Goal: Task Accomplishment & Management: Use online tool/utility

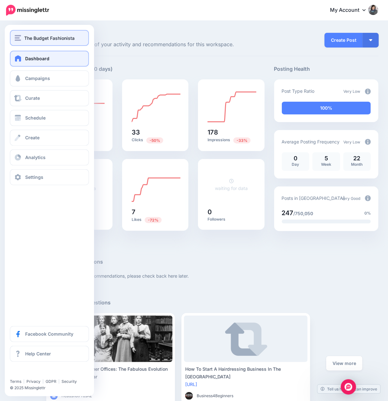
click at [21, 39] on img "button" at bounding box center [18, 38] width 6 height 6
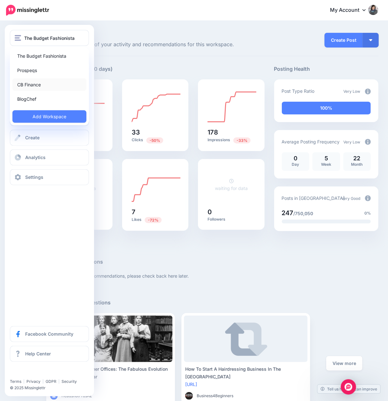
click at [28, 85] on link "CB Finance" at bounding box center [49, 84] width 74 height 12
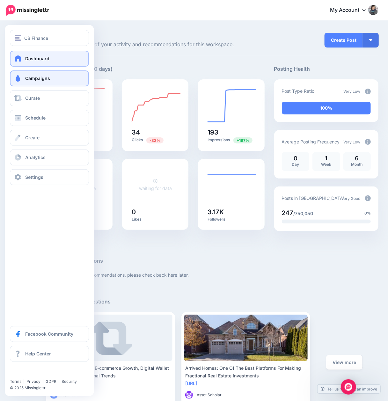
click at [22, 75] on link "Campaigns" at bounding box center [49, 78] width 79 height 16
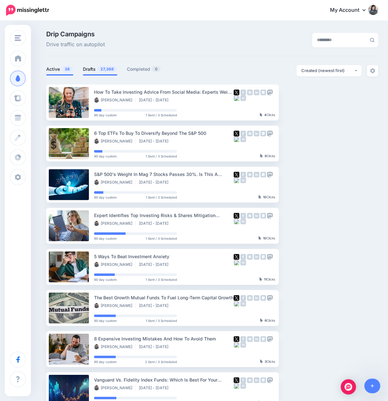
click at [93, 70] on link "Drafts 27,368" at bounding box center [100, 69] width 34 height 8
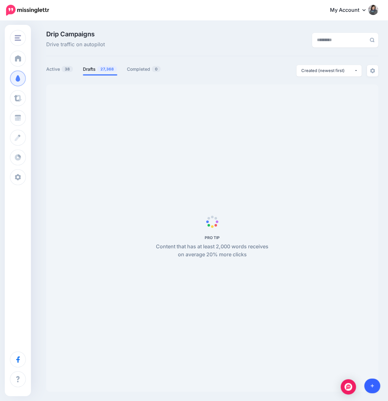
click at [374, 384] on link at bounding box center [372, 385] width 16 height 15
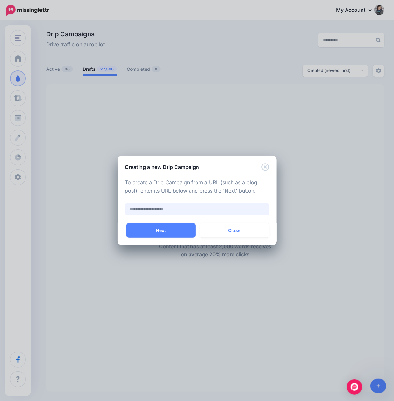
click at [164, 203] on input "text" at bounding box center [197, 209] width 144 height 12
click at [162, 208] on input "text" at bounding box center [197, 209] width 144 height 12
paste input "**********"
type input "**********"
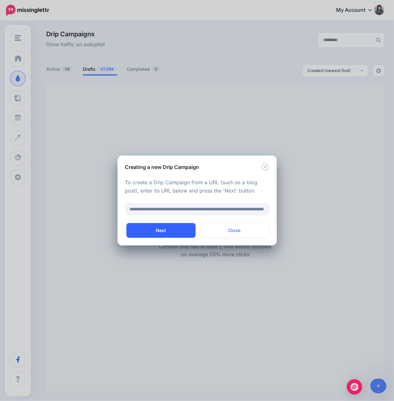
click at [159, 231] on button "Next" at bounding box center [160, 230] width 69 height 15
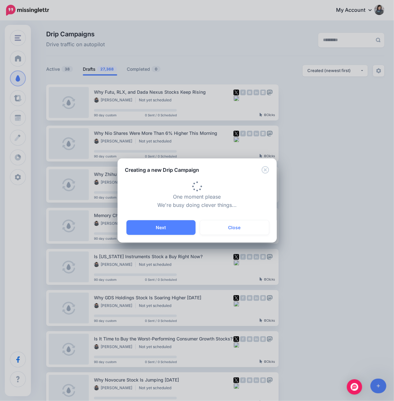
type input "**********"
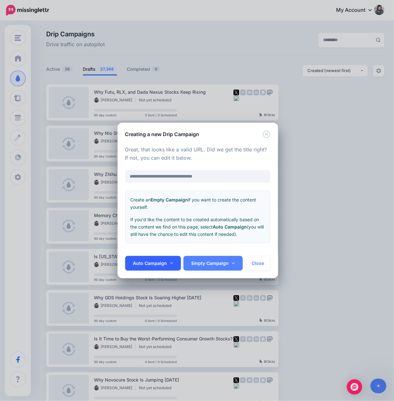
click at [154, 267] on link "Auto Campaign" at bounding box center [153, 263] width 56 height 15
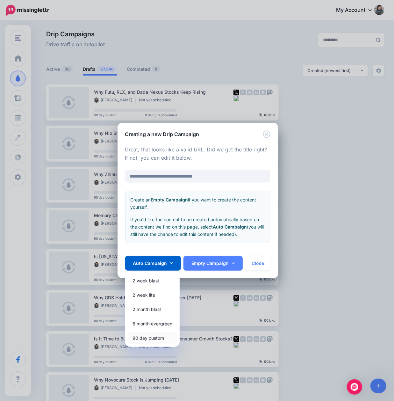
click at [155, 336] on link "90 day custom" at bounding box center [152, 338] width 49 height 12
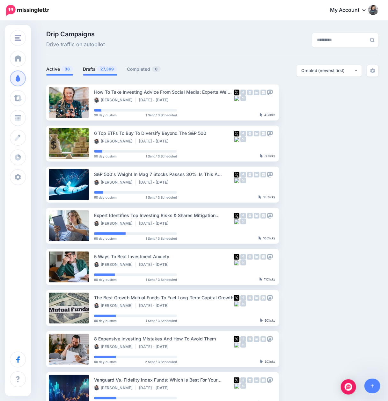
click at [84, 68] on link "Drafts 27,369" at bounding box center [100, 69] width 34 height 8
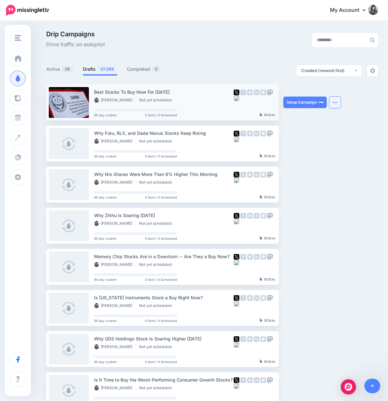
click at [338, 102] on button "button" at bounding box center [334, 102] width 11 height 11
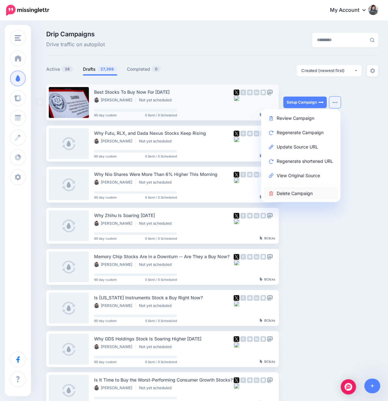
click at [294, 197] on link "Delete Campaign" at bounding box center [300, 193] width 74 height 12
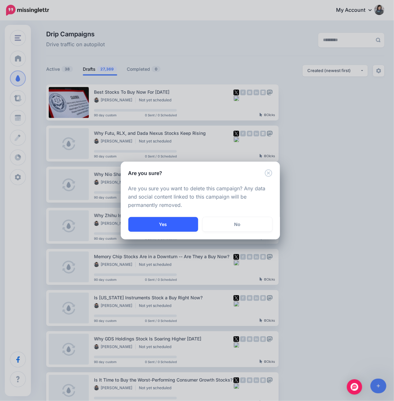
click at [167, 225] on button "Yes" at bounding box center [163, 224] width 70 height 15
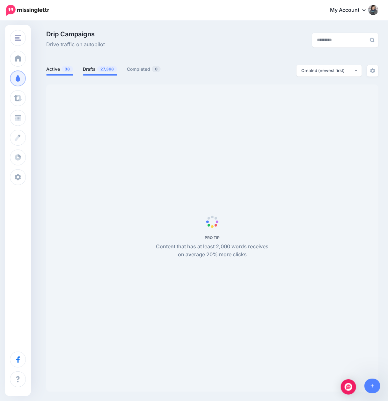
click at [105, 71] on span "27,368" at bounding box center [107, 69] width 20 height 6
click at [373, 385] on icon at bounding box center [372, 386] width 4 height 4
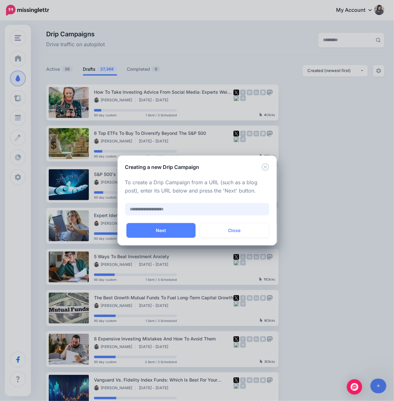
click at [172, 211] on input "text" at bounding box center [197, 209] width 144 height 12
paste input "**********"
type input "**********"
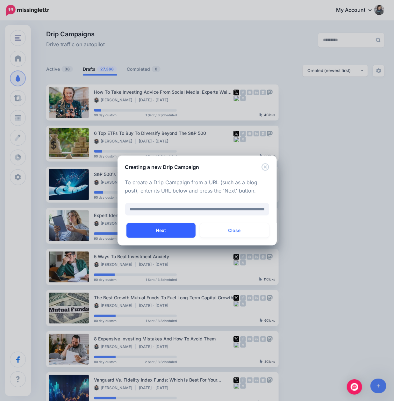
click at [163, 233] on button "Next" at bounding box center [160, 230] width 69 height 15
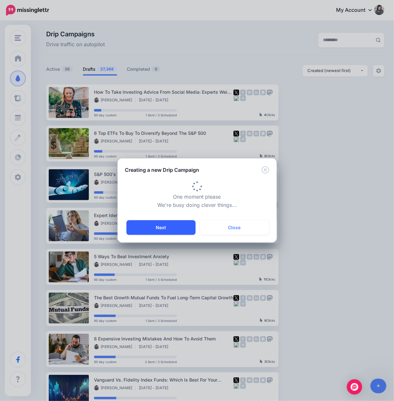
type input "**********"
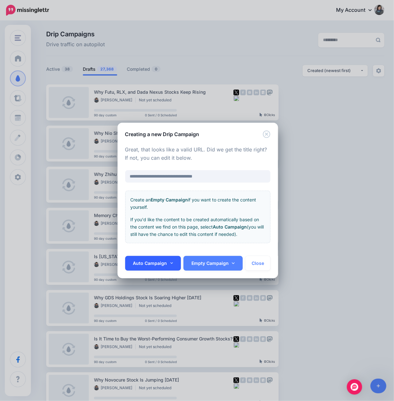
click at [172, 262] on icon at bounding box center [171, 263] width 3 height 4
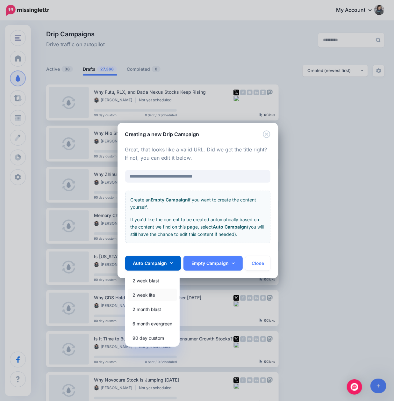
click at [152, 297] on link "2 week lite" at bounding box center [152, 295] width 49 height 12
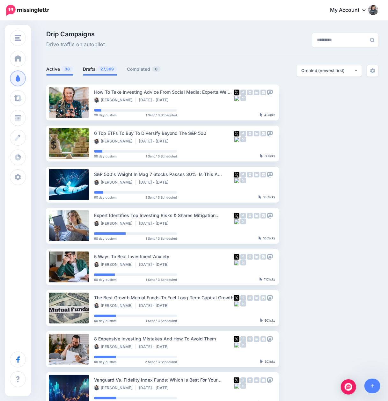
click at [101, 72] on span "27,369" at bounding box center [107, 69] width 20 height 6
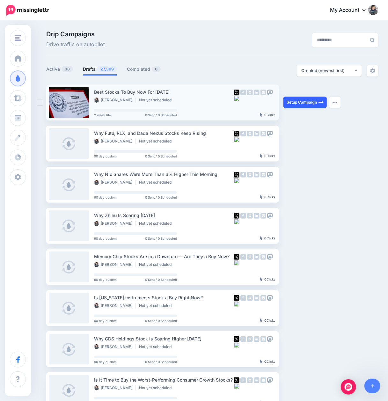
click at [297, 104] on link "Setup Campaign" at bounding box center [304, 102] width 43 height 11
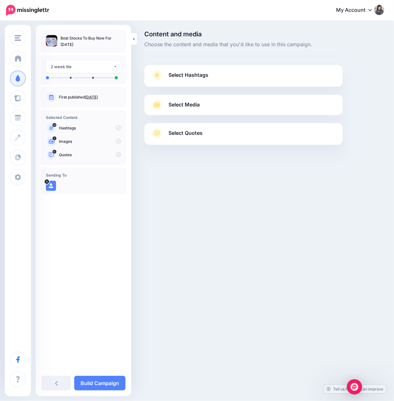
click at [192, 77] on span "Select Hashtags" at bounding box center [188, 75] width 40 height 9
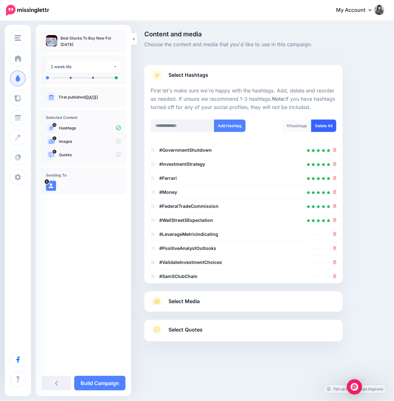
click at [332, 121] on link "Delete All" at bounding box center [323, 125] width 25 height 12
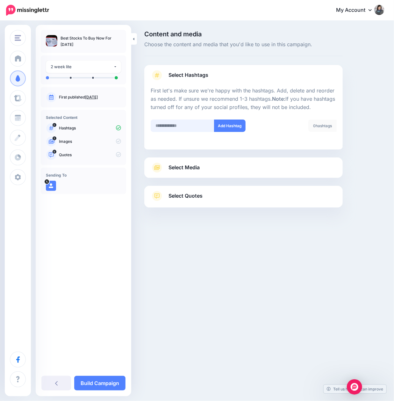
click at [180, 126] on input "text" at bounding box center [183, 125] width 64 height 12
type input "******"
click at [235, 128] on button "Add Hashtag" at bounding box center [230, 125] width 32 height 12
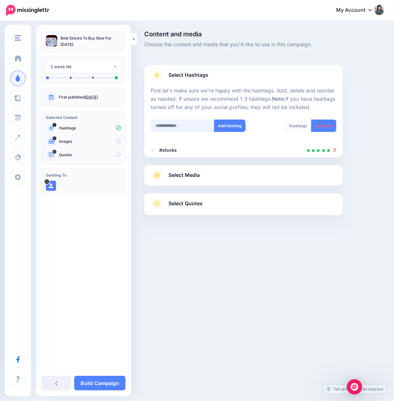
click at [194, 124] on input "text" at bounding box center [183, 125] width 64 height 12
type input "*********"
click at [226, 125] on button "Add Hashtag" at bounding box center [230, 125] width 32 height 12
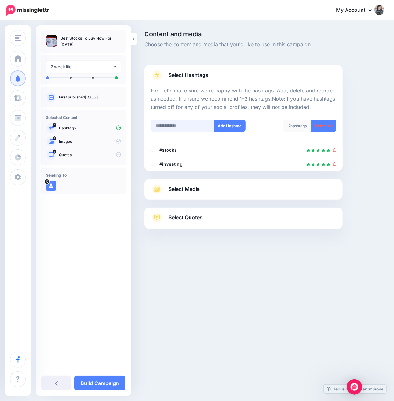
click at [182, 127] on input "text" at bounding box center [183, 125] width 64 height 12
click at [170, 124] on input "text" at bounding box center [183, 125] width 64 height 12
paste input "**********"
click at [175, 126] on input "**********" at bounding box center [183, 125] width 64 height 12
type input "**********"
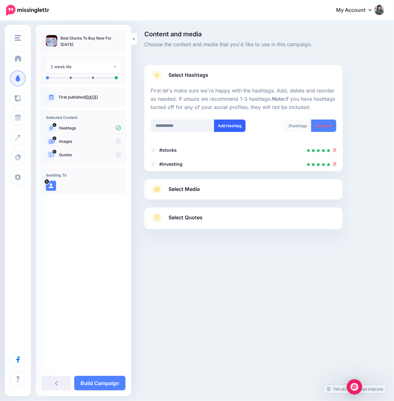
click at [222, 128] on button "Add Hashtag" at bounding box center [230, 125] width 32 height 12
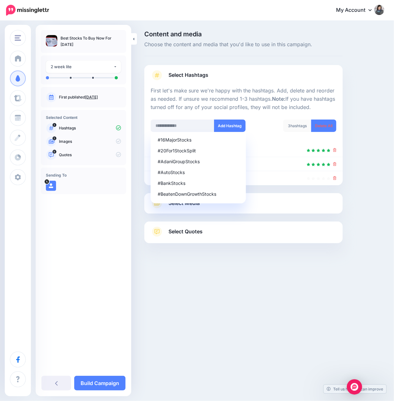
click at [222, 280] on div "Content and media Choose the content and media that you'd like to use in this c…" at bounding box center [197, 152] width 394 height 263
click at [335, 176] on icon at bounding box center [335, 178] width 4 height 4
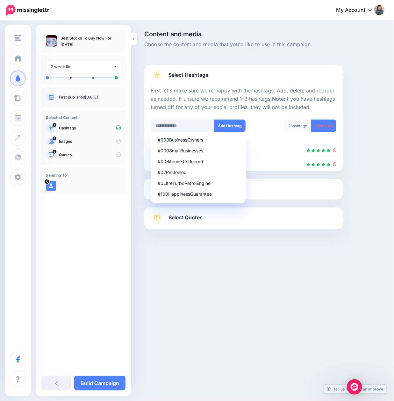
click at [356, 186] on div "Content and media Choose the content and media that you'd like to use in this c…" at bounding box center [265, 146] width 250 height 230
click at [338, 188] on div "Select Media Next, let's make sure we have the best media for this campaign. De…" at bounding box center [243, 189] width 198 height 20
click at [264, 190] on link "Select Media" at bounding box center [244, 189] width 186 height 10
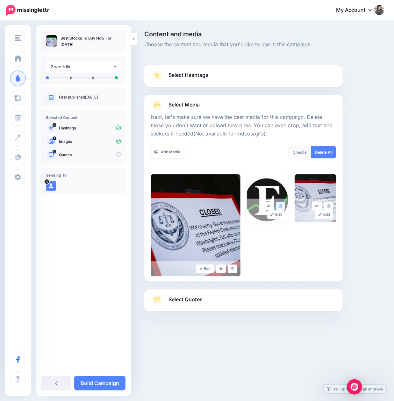
click at [282, 203] on link at bounding box center [280, 206] width 9 height 9
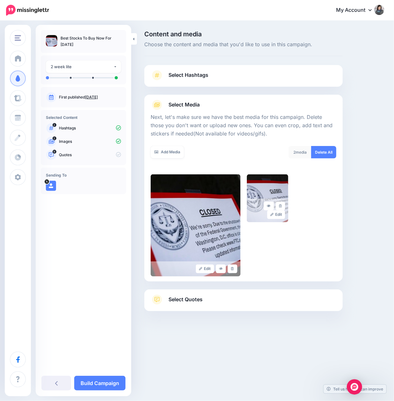
click at [187, 297] on span "Select Quotes" at bounding box center [185, 299] width 34 height 9
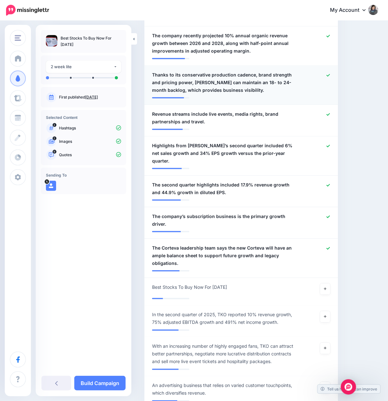
scroll to position [382, 0]
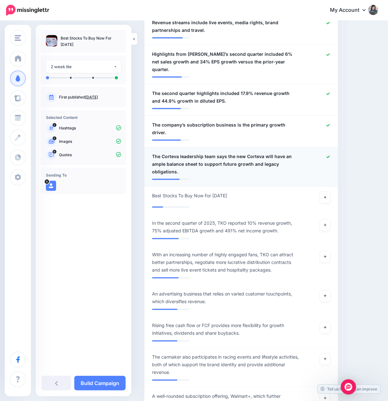
click at [334, 153] on div at bounding box center [319, 164] width 31 height 23
click at [330, 155] on icon at bounding box center [328, 157] width 4 height 4
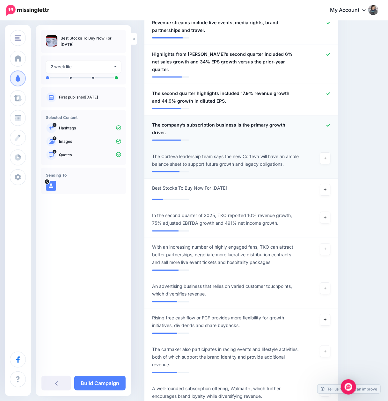
click at [330, 124] on icon at bounding box center [328, 125] width 4 height 3
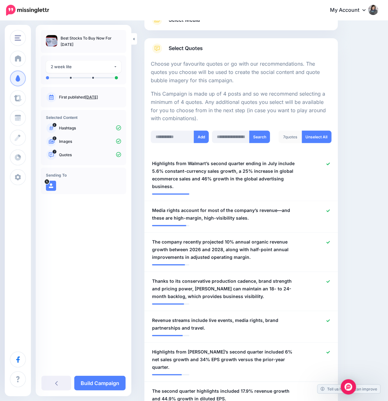
scroll to position [127, 0]
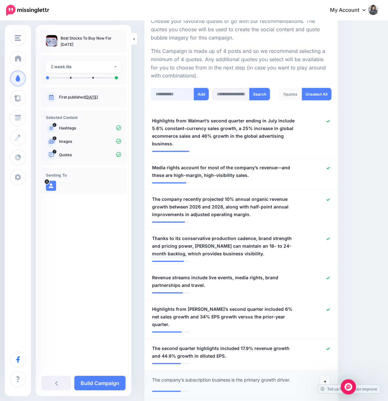
click at [161, 92] on input "text" at bounding box center [172, 94] width 43 height 12
paste input "**********"
drag, startPoint x: 187, startPoint y: 93, endPoint x: 198, endPoint y: 100, distance: 13.3
click at [187, 93] on input "**********" at bounding box center [173, 94] width 45 height 12
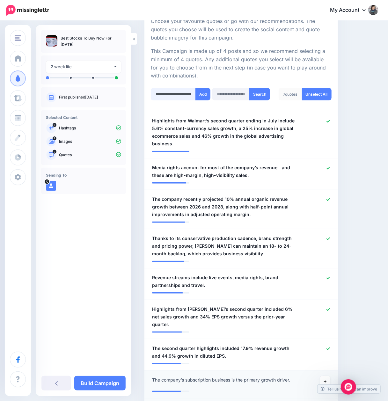
scroll to position [0, 119]
paste input "**********"
type input "**********"
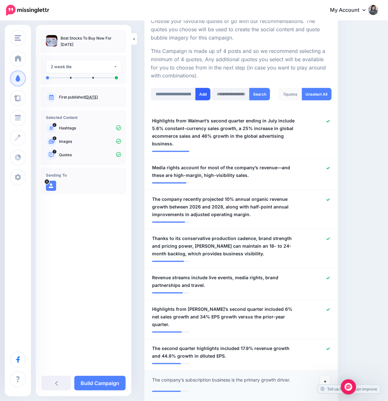
click at [203, 97] on button "Add" at bounding box center [202, 94] width 15 height 12
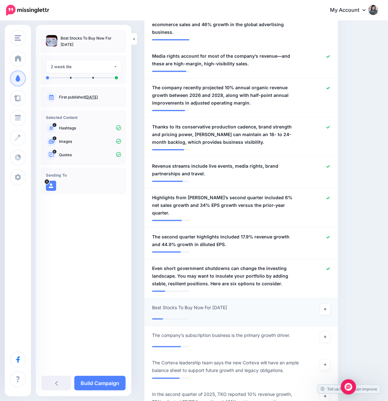
scroll to position [154, 0]
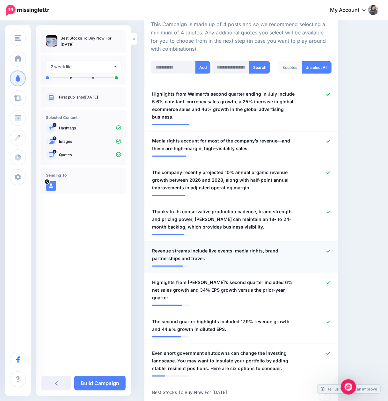
click at [330, 250] on icon at bounding box center [328, 251] width 4 height 3
click at [330, 320] on icon at bounding box center [328, 321] width 4 height 3
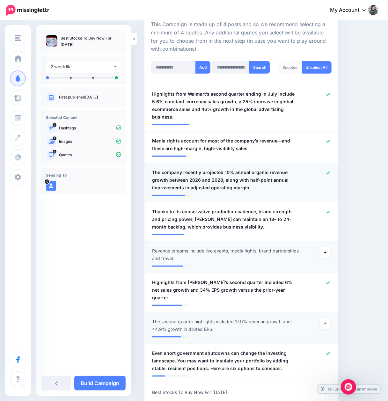
click at [330, 171] on icon at bounding box center [328, 173] width 4 height 4
click at [330, 140] on icon at bounding box center [328, 142] width 4 height 4
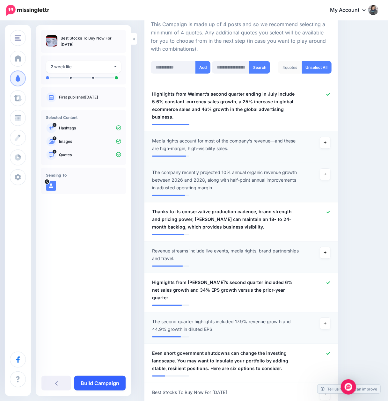
click at [109, 380] on link "Build Campaign" at bounding box center [99, 383] width 51 height 15
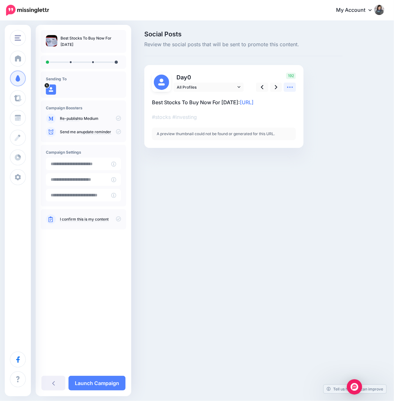
click at [289, 89] on icon at bounding box center [290, 87] width 7 height 7
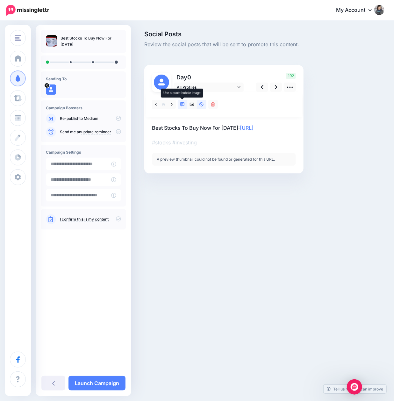
click at [181, 106] on link at bounding box center [183, 104] width 10 height 9
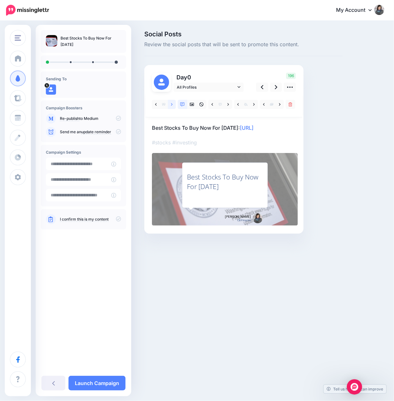
click at [171, 105] on icon at bounding box center [172, 104] width 2 height 3
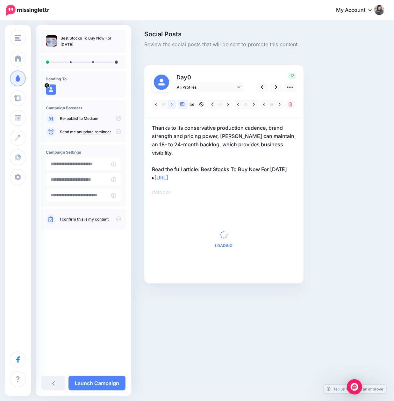
click at [171, 105] on icon at bounding box center [172, 104] width 2 height 3
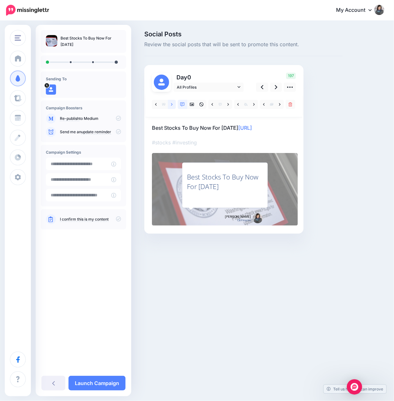
click at [171, 105] on icon at bounding box center [172, 104] width 2 height 3
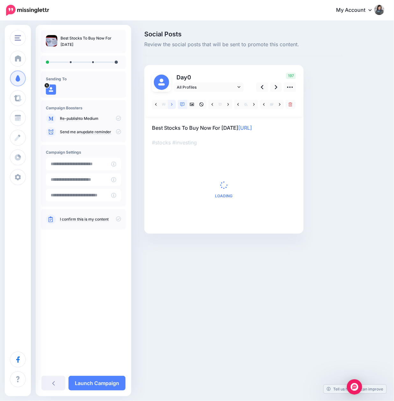
click at [171, 105] on icon at bounding box center [172, 104] width 2 height 3
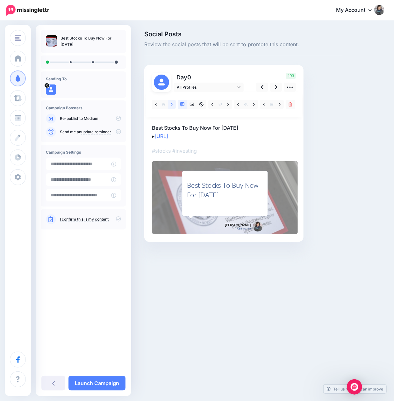
click at [171, 105] on icon at bounding box center [172, 104] width 2 height 3
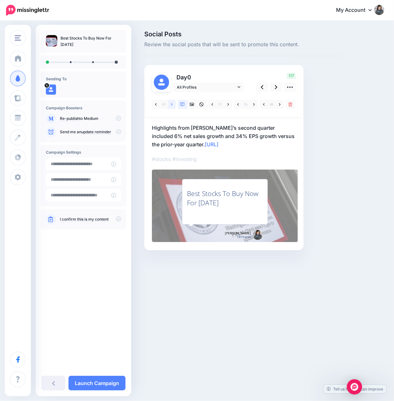
click at [171, 105] on icon at bounding box center [172, 104] width 2 height 3
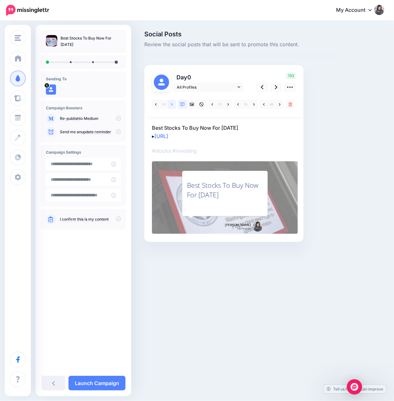
click at [171, 105] on icon at bounding box center [172, 104] width 2 height 3
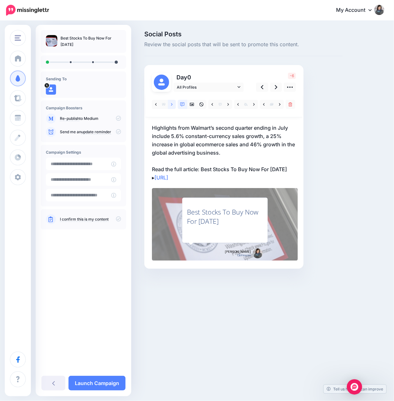
click at [171, 105] on icon at bounding box center [172, 104] width 2 height 3
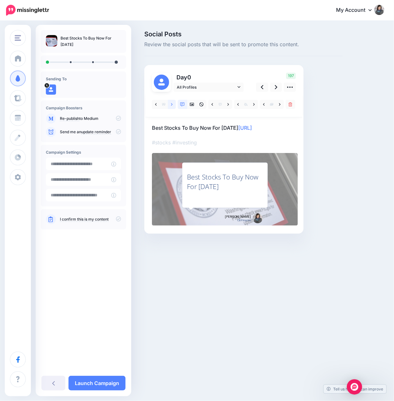
click at [171, 105] on icon at bounding box center [172, 104] width 2 height 3
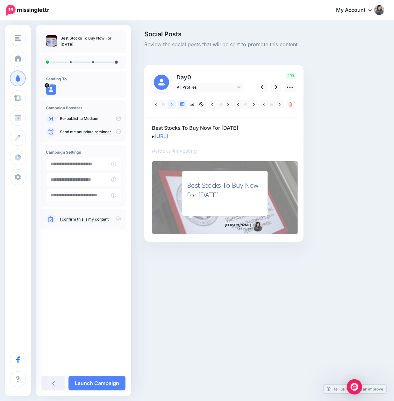
click at [171, 105] on icon at bounding box center [172, 104] width 2 height 3
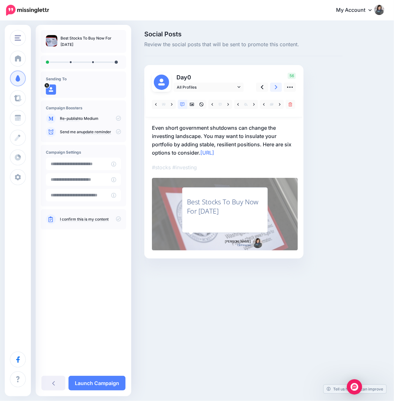
click at [276, 90] on icon at bounding box center [276, 87] width 3 height 7
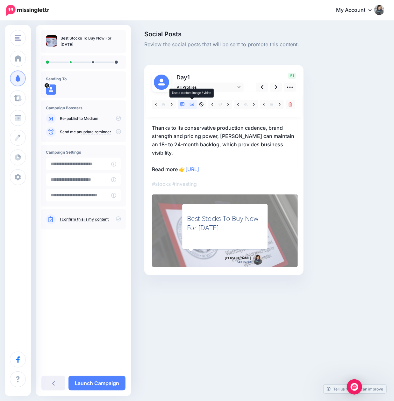
click at [191, 104] on icon at bounding box center [192, 104] width 4 height 4
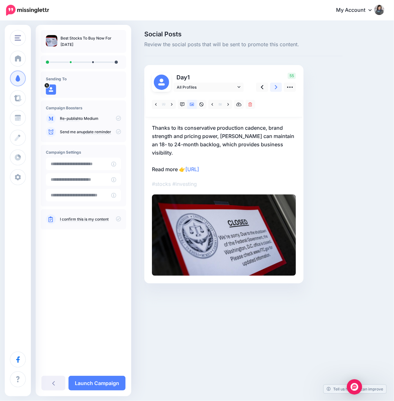
click at [275, 88] on icon at bounding box center [276, 87] width 3 height 7
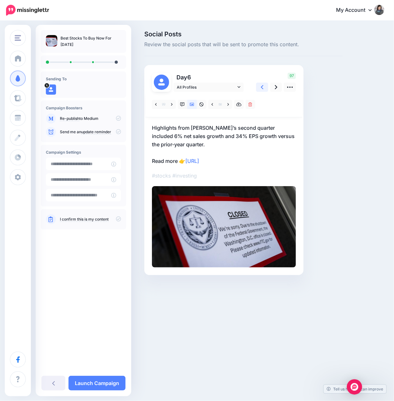
click at [263, 86] on icon at bounding box center [262, 87] width 3 height 7
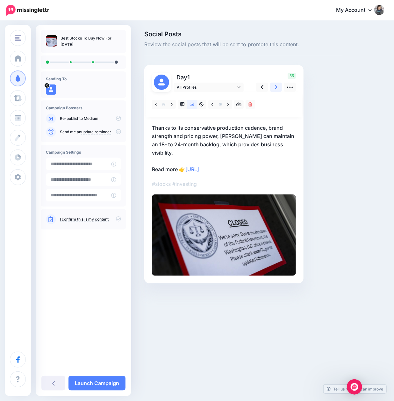
click at [278, 87] on link at bounding box center [276, 86] width 12 height 9
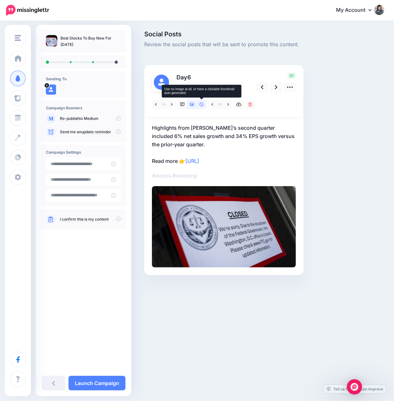
click at [203, 106] on icon at bounding box center [201, 104] width 4 height 4
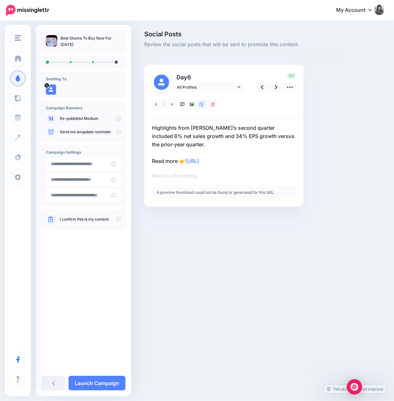
click at [183, 194] on div "A preview thumbnail could not be found or generated for this URL." at bounding box center [224, 192] width 144 height 13
click at [183, 105] on icon at bounding box center [182, 104] width 4 height 4
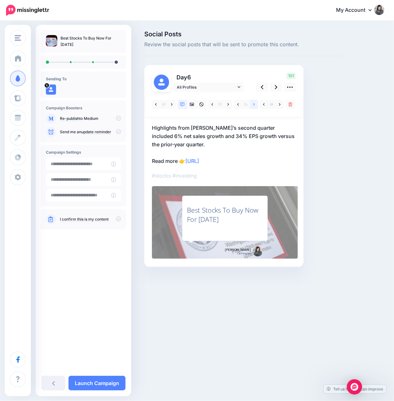
click at [254, 104] on icon at bounding box center [254, 104] width 2 height 3
click at [253, 104] on icon at bounding box center [254, 104] width 2 height 4
click at [276, 87] on icon at bounding box center [276, 87] width 3 height 4
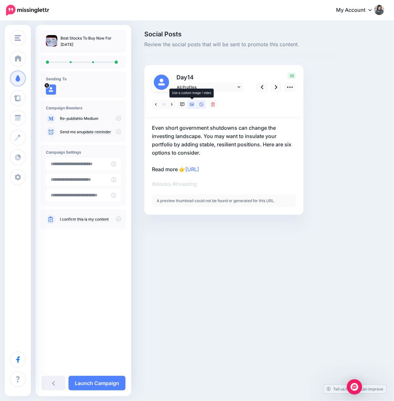
click at [192, 105] on icon at bounding box center [192, 104] width 4 height 4
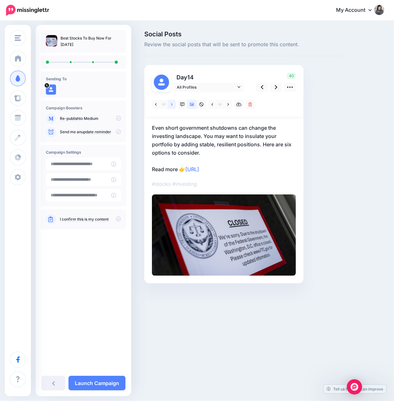
click at [172, 104] on icon at bounding box center [172, 104] width 2 height 3
click at [262, 87] on icon at bounding box center [262, 87] width 3 height 4
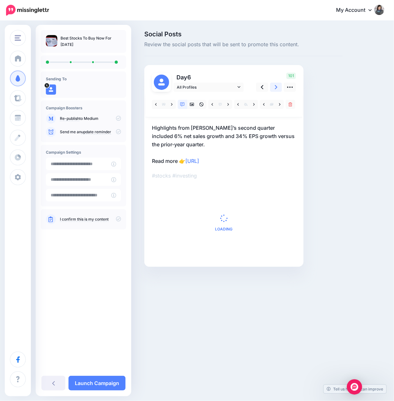
click at [276, 89] on icon at bounding box center [276, 87] width 3 height 4
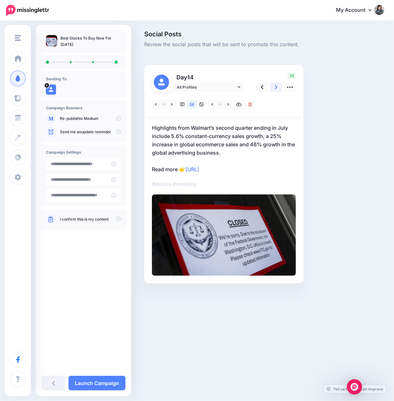
click at [276, 89] on icon at bounding box center [276, 87] width 3 height 4
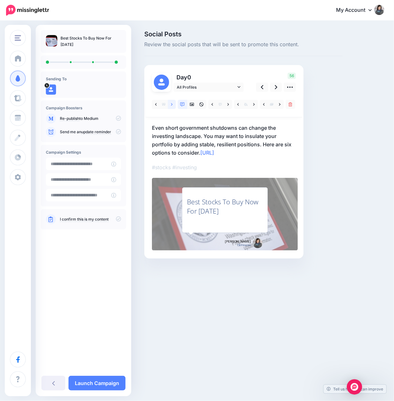
click at [173, 103] on link at bounding box center [172, 104] width 8 height 9
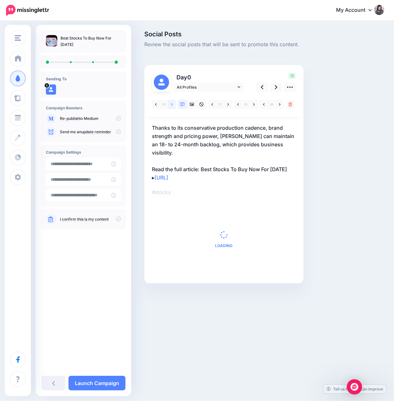
click at [173, 103] on link at bounding box center [172, 104] width 8 height 9
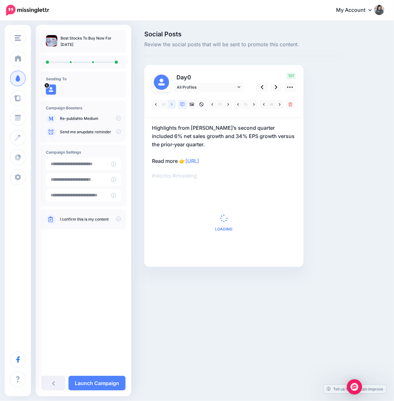
click at [173, 103] on link at bounding box center [172, 104] width 8 height 9
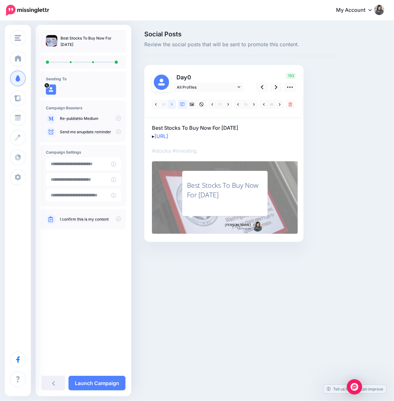
click at [173, 103] on link at bounding box center [172, 104] width 8 height 9
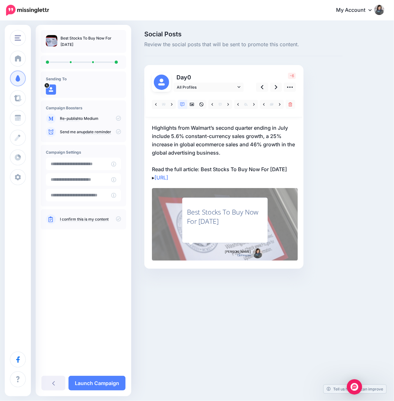
click at [171, 158] on p "Highlights from Walmart’s second quarter ending in July include 5.6% constant-c…" at bounding box center [224, 153] width 144 height 58
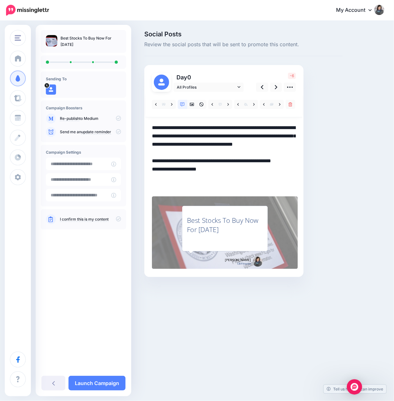
drag, startPoint x: 201, startPoint y: 168, endPoint x: 220, endPoint y: 177, distance: 22.1
click at [220, 177] on textarea "**********" at bounding box center [224, 157] width 144 height 66
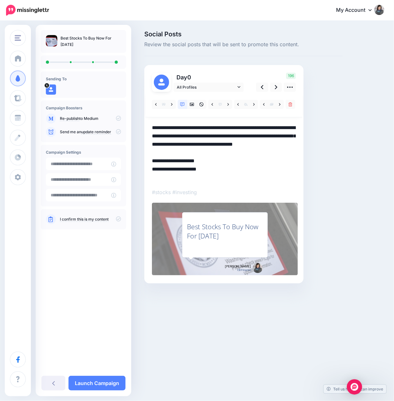
type textarea "**********"
click at [325, 180] on div "Social Posts Review the social posts that will be sent to promote this content.…" at bounding box center [244, 166] width 208 height 271
click at [275, 90] on icon at bounding box center [276, 87] width 3 height 7
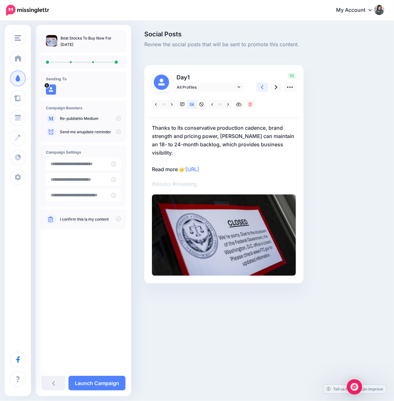
click at [265, 88] on link at bounding box center [262, 86] width 12 height 9
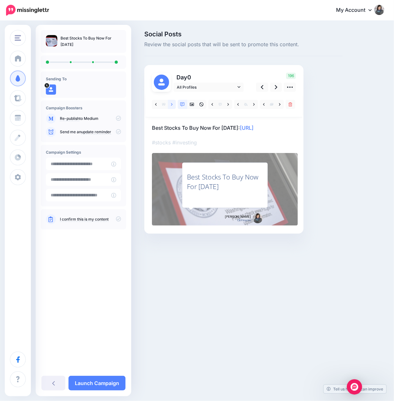
click at [171, 105] on icon at bounding box center [172, 104] width 2 height 3
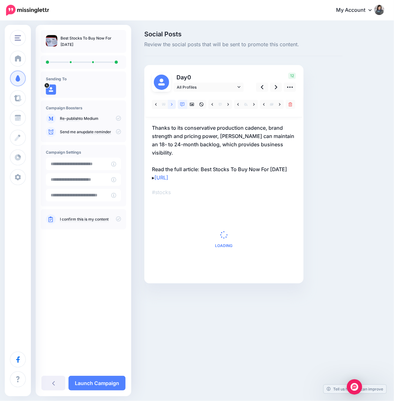
click at [171, 105] on icon at bounding box center [172, 104] width 2 height 3
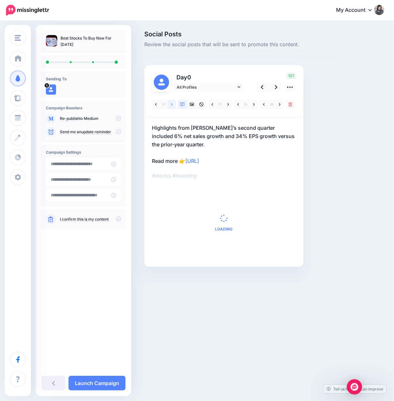
click at [171, 105] on icon at bounding box center [172, 104] width 2 height 3
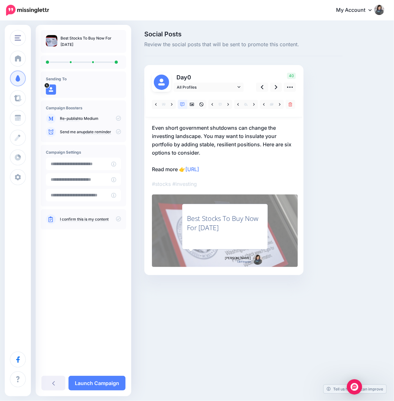
click at [331, 134] on div "Social Posts Review the social posts that will be sent to promote this content.…" at bounding box center [244, 162] width 208 height 263
click at [277, 87] on icon at bounding box center [276, 87] width 3 height 4
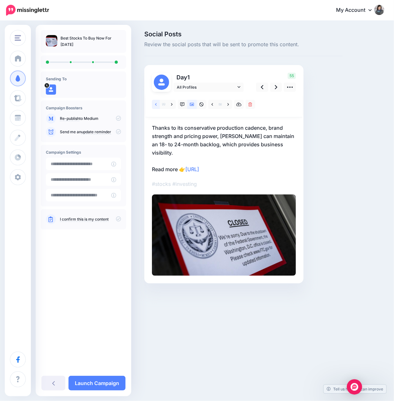
click at [156, 105] on icon at bounding box center [156, 104] width 2 height 4
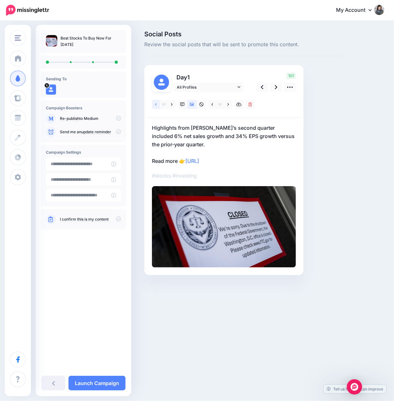
click at [156, 104] on icon at bounding box center [156, 104] width 2 height 4
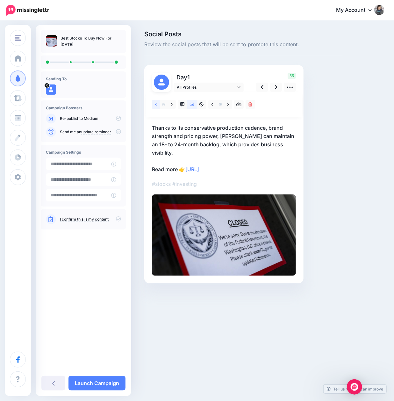
click at [156, 104] on icon at bounding box center [156, 104] width 2 height 4
click at [264, 87] on link at bounding box center [262, 86] width 12 height 9
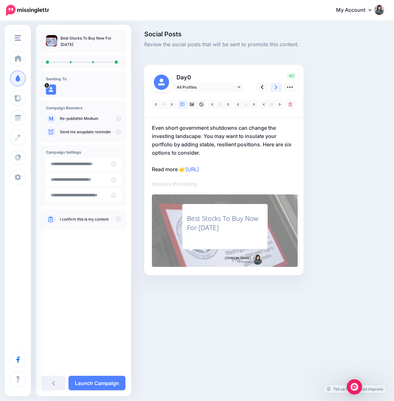
click at [277, 85] on icon at bounding box center [276, 87] width 3 height 7
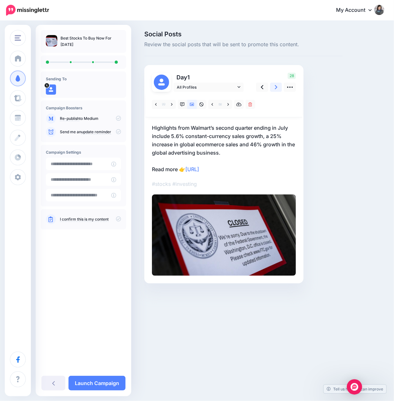
click at [277, 85] on icon at bounding box center [276, 87] width 3 height 7
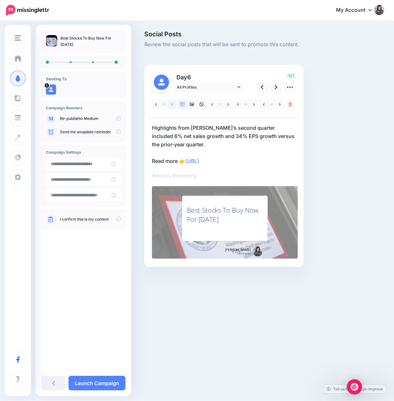
click at [171, 104] on icon at bounding box center [172, 104] width 2 height 4
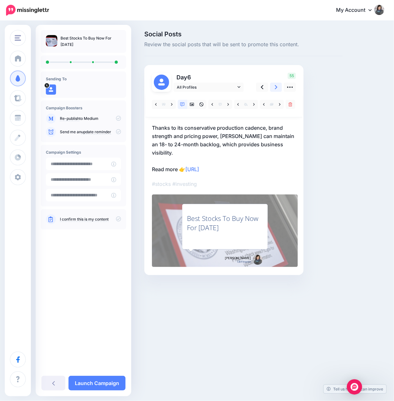
click at [278, 88] on link at bounding box center [276, 86] width 12 height 9
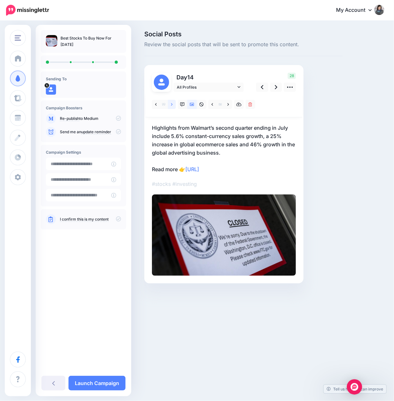
click at [171, 104] on icon at bounding box center [172, 104] width 2 height 4
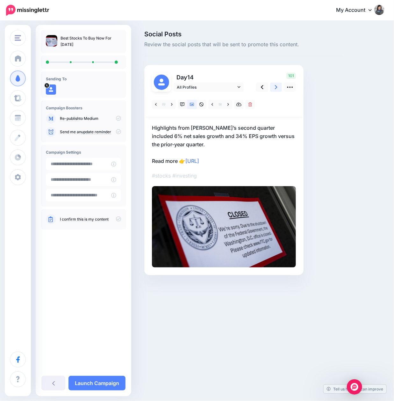
click at [275, 87] on icon at bounding box center [276, 87] width 3 height 7
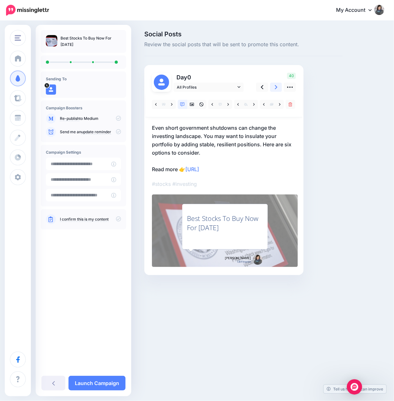
click at [275, 87] on icon at bounding box center [276, 87] width 3 height 7
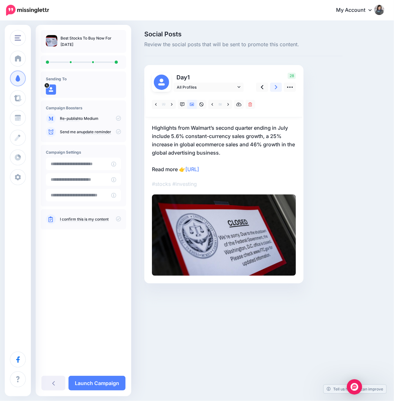
click at [275, 87] on icon at bounding box center [276, 87] width 3 height 7
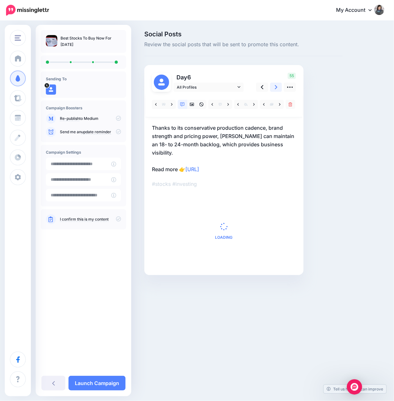
click at [275, 87] on icon at bounding box center [276, 87] width 3 height 7
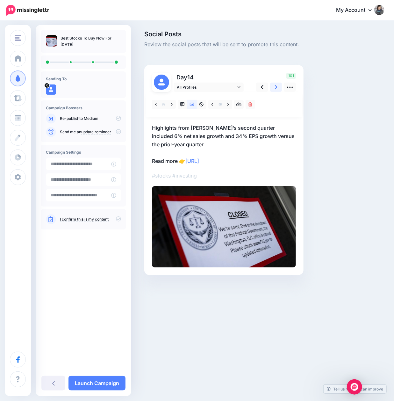
click at [275, 87] on icon at bounding box center [276, 87] width 3 height 7
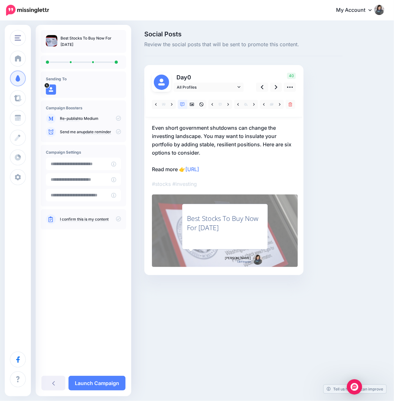
click at [118, 220] on icon at bounding box center [118, 218] width 5 height 5
click at [109, 378] on link "Launch Campaign" at bounding box center [96, 383] width 57 height 15
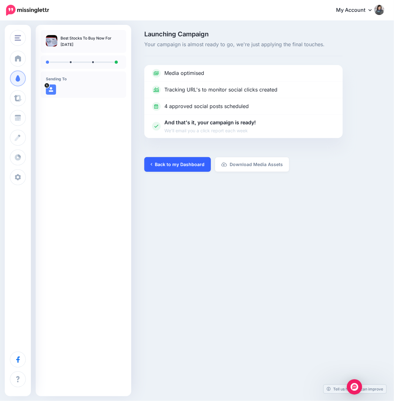
click at [179, 164] on link "Back to my Dashboard" at bounding box center [177, 164] width 67 height 15
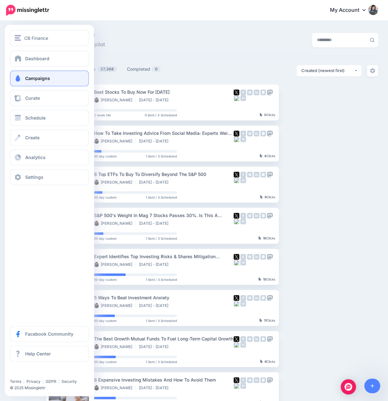
click at [18, 210] on div "CB Finance The Budget Fashionista Prospeqs CB Finance BlogChef Add Workspace Da…" at bounding box center [49, 210] width 89 height 371
